Goal: Task Accomplishment & Management: Use online tool/utility

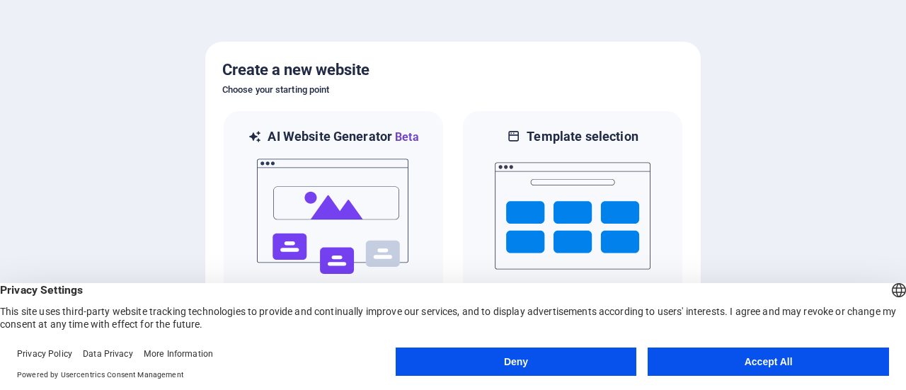
click at [695, 362] on button "Accept All" at bounding box center [767, 361] width 241 height 28
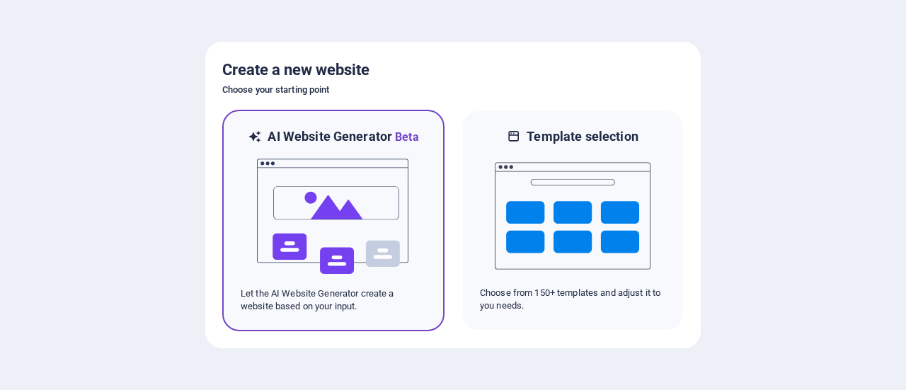
click at [405, 246] on img at bounding box center [333, 217] width 156 height 142
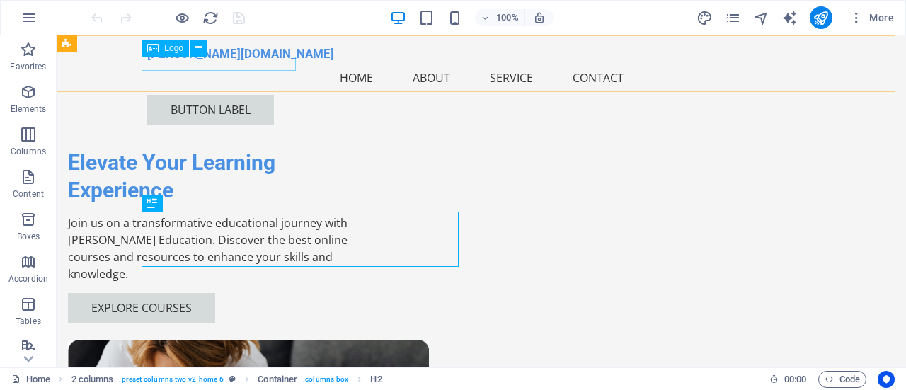
click at [243, 61] on div "[PERSON_NAME][DOMAIN_NAME]" at bounding box center [481, 54] width 668 height 14
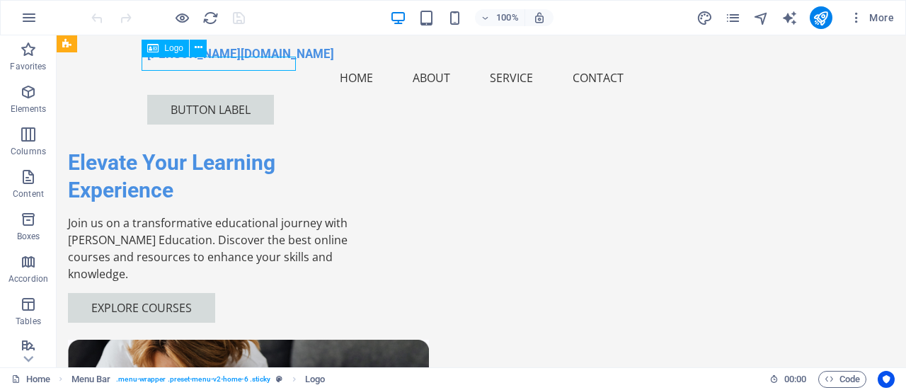
click at [243, 61] on div "[PERSON_NAME][DOMAIN_NAME]" at bounding box center [481, 54] width 668 height 14
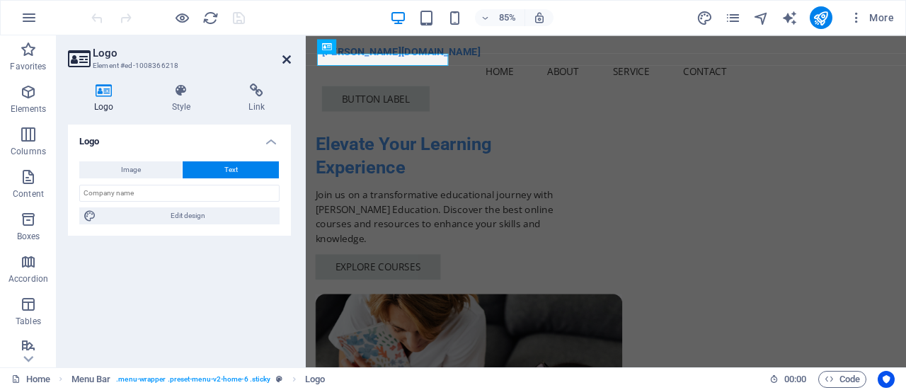
click at [286, 60] on icon at bounding box center [286, 59] width 8 height 11
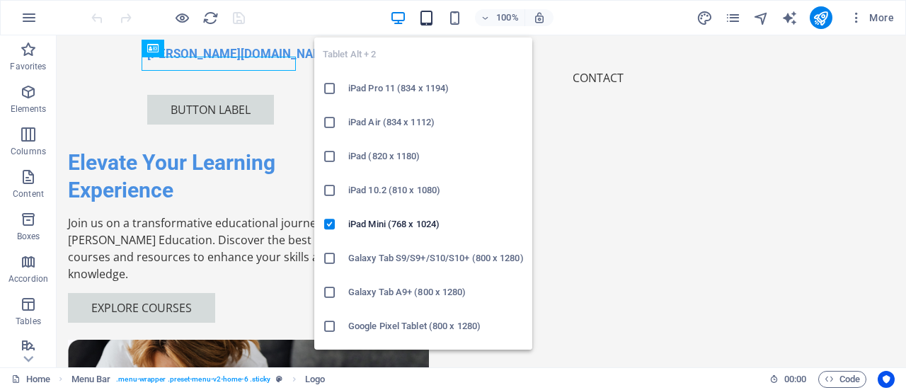
click at [429, 17] on icon "button" at bounding box center [426, 18] width 16 height 16
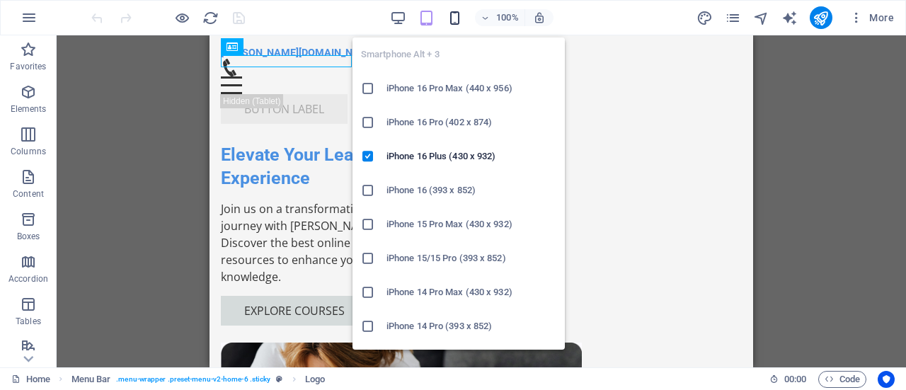
click at [450, 18] on icon "button" at bounding box center [454, 18] width 16 height 16
